Goal: Use online tool/utility: Utilize a website feature to perform a specific function

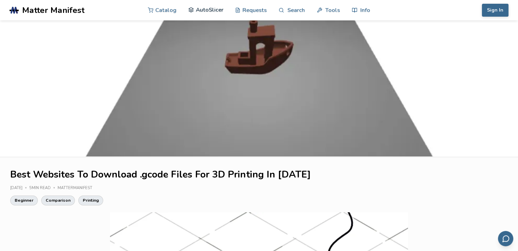
click at [206, 12] on link "AutoSlicer" at bounding box center [205, 10] width 35 height 20
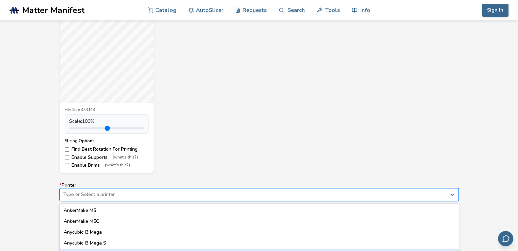
scroll to position [341, 0]
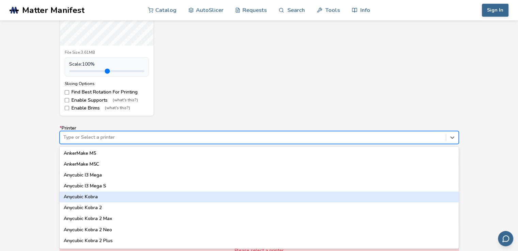
click at [180, 144] on div "64 results available. Use Up and Down to choose options, press Enter to select …" at bounding box center [259, 137] width 399 height 13
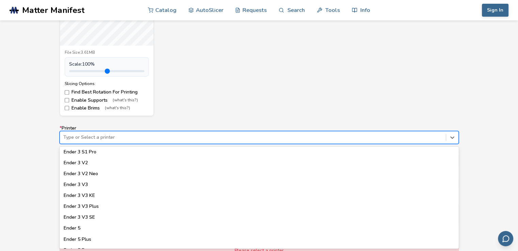
scroll to position [509, 0]
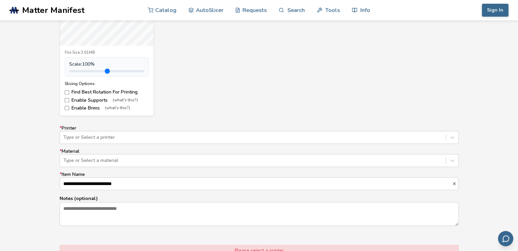
click at [199, 74] on div "crossbow_body_left_hole2.2mm.stl File Size: 3.61MB Scale: 100 % Slicing Options…" at bounding box center [259, 26] width 399 height 182
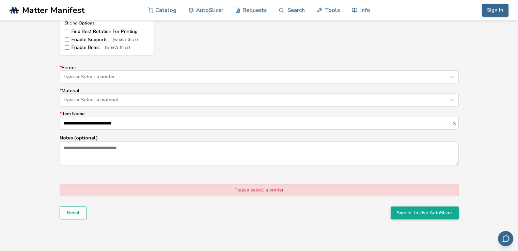
scroll to position [403, 0]
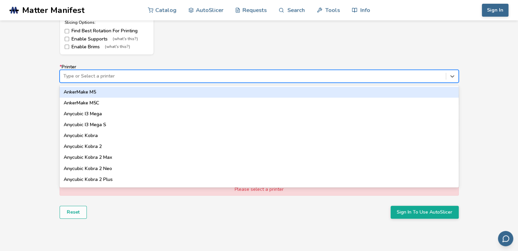
click at [193, 77] on div at bounding box center [252, 76] width 379 height 7
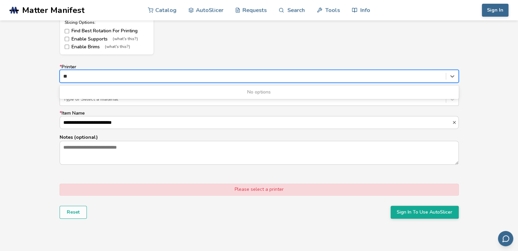
type input "*"
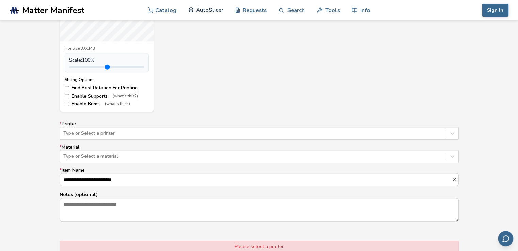
scroll to position [347, 0]
